Goal: Find contact information: Find contact information

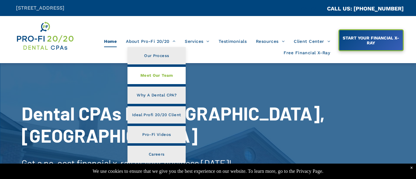
click at [149, 77] on span "Meet Our Team" at bounding box center [157, 75] width 33 height 8
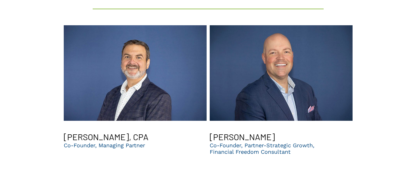
scroll to position [638, 0]
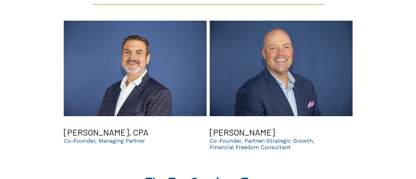
click at [299, 54] on link "Chris Sands smiling | Top dental support organization | CPA firm in GA" at bounding box center [281, 68] width 143 height 108
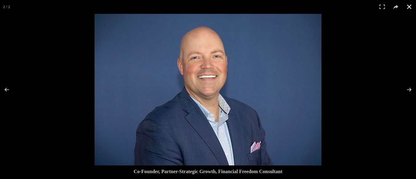
scroll to position [1628, 0]
click at [190, 123] on img at bounding box center [208, 90] width 227 height 152
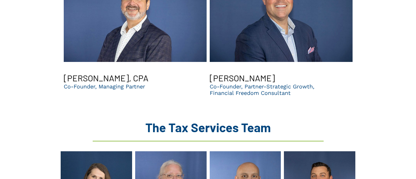
scroll to position [696, 0]
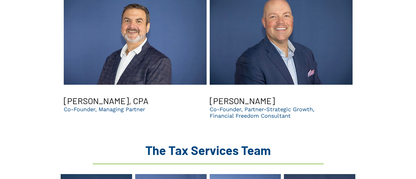
scroll to position [683, 0]
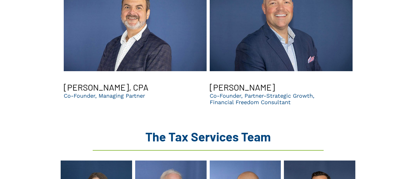
click at [248, 92] on p "Co-Founder, Partner-Strategic Growth," at bounding box center [262, 95] width 105 height 6
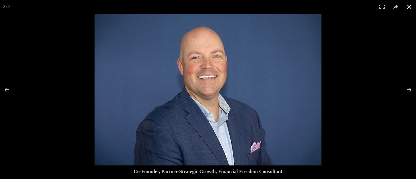
click at [336, 100] on div at bounding box center [303, 103] width 416 height 179
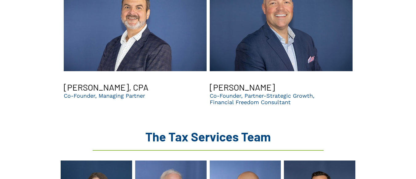
click at [307, 55] on link "Chris Sands smiling | Top dental support organization | CPA firm in GA" at bounding box center [281, 23] width 143 height 108
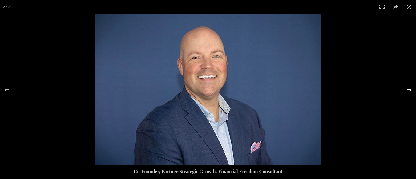
click at [411, 90] on button at bounding box center [406, 89] width 22 height 31
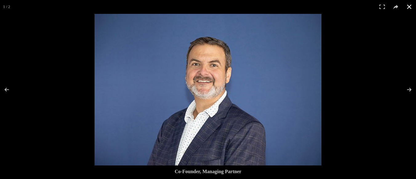
click at [409, 6] on button at bounding box center [410, 7] width 14 height 14
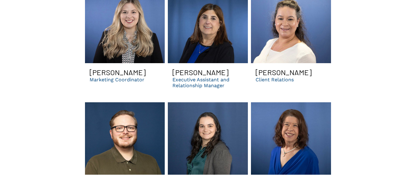
scroll to position [2283, 0]
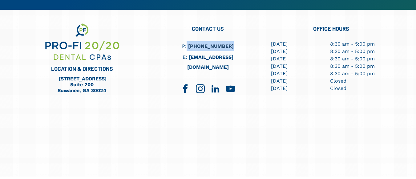
drag, startPoint x: 239, startPoint y: 34, endPoint x: 191, endPoint y: 33, distance: 48.4
click at [191, 41] on h6 "P: (404) 495-4895" at bounding box center [208, 46] width 72 height 10
copy h6 "[PHONE_NUMBER]"
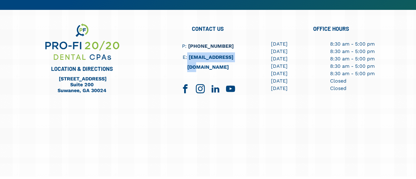
drag, startPoint x: 243, startPoint y: 47, endPoint x: 186, endPoint y: 45, distance: 56.7
click at [186, 52] on h6 "E: info@profi2020.com" at bounding box center [208, 62] width 87 height 20
copy h6 "[EMAIL_ADDRESS][DOMAIN_NAME]"
click at [214, 82] on span "linkedin" at bounding box center [218, 89] width 14 height 14
